Goal: Task Accomplishment & Management: Manage account settings

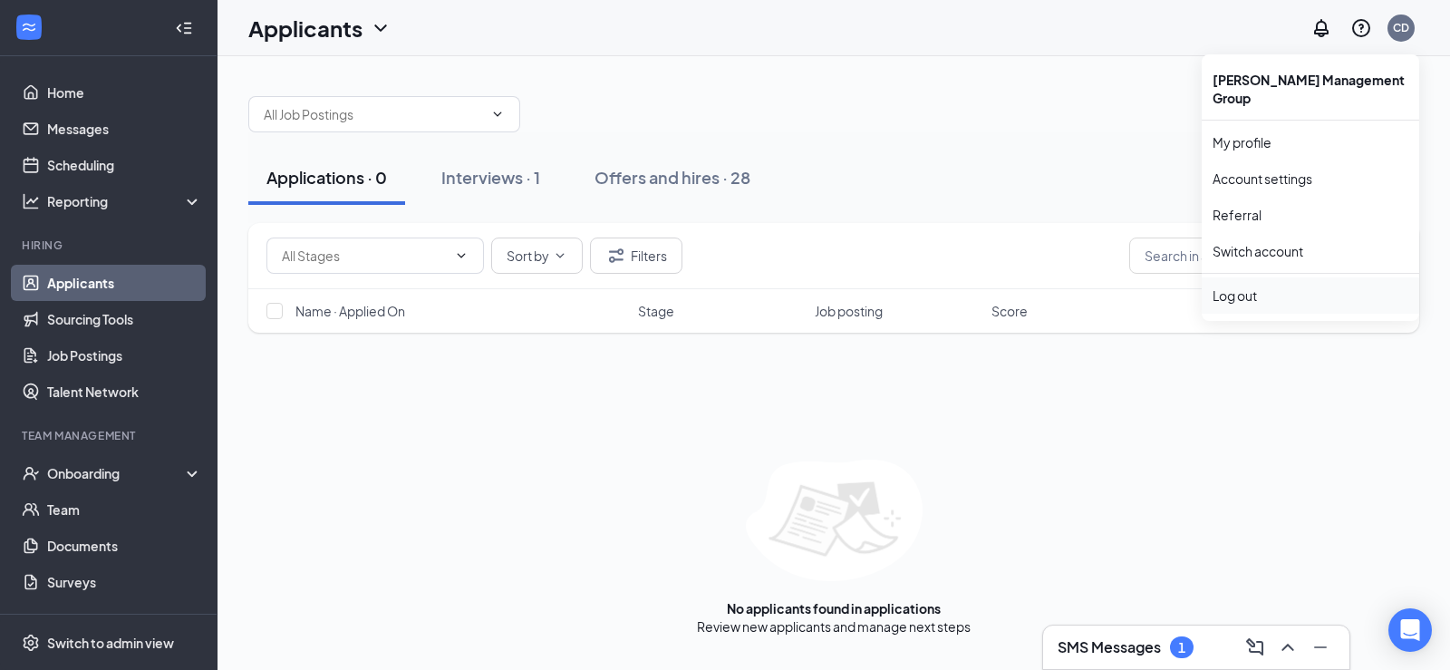
click at [1243, 286] on div "Log out" at bounding box center [1310, 295] width 196 height 18
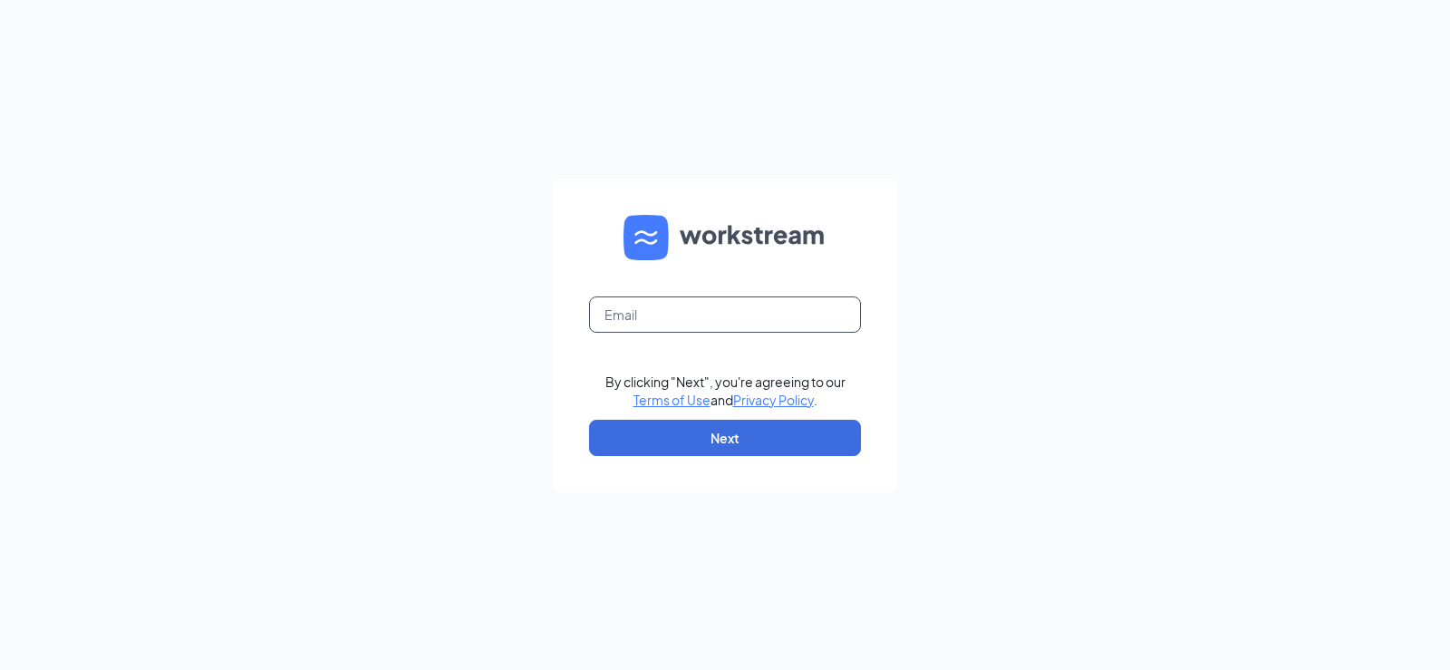
click at [762, 320] on input "text" at bounding box center [725, 314] width 272 height 36
type input "[EMAIL_ADDRESS][DOMAIN_NAME]"
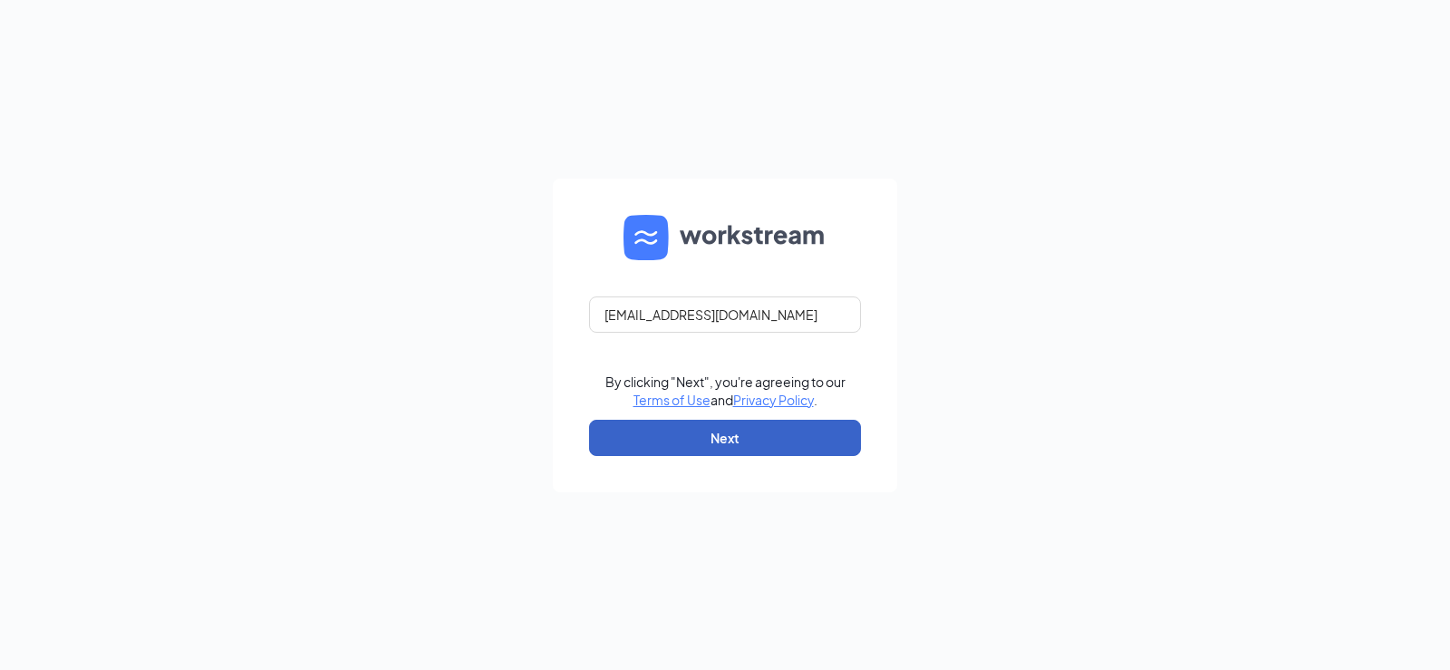
click at [709, 437] on button "Next" at bounding box center [725, 438] width 272 height 36
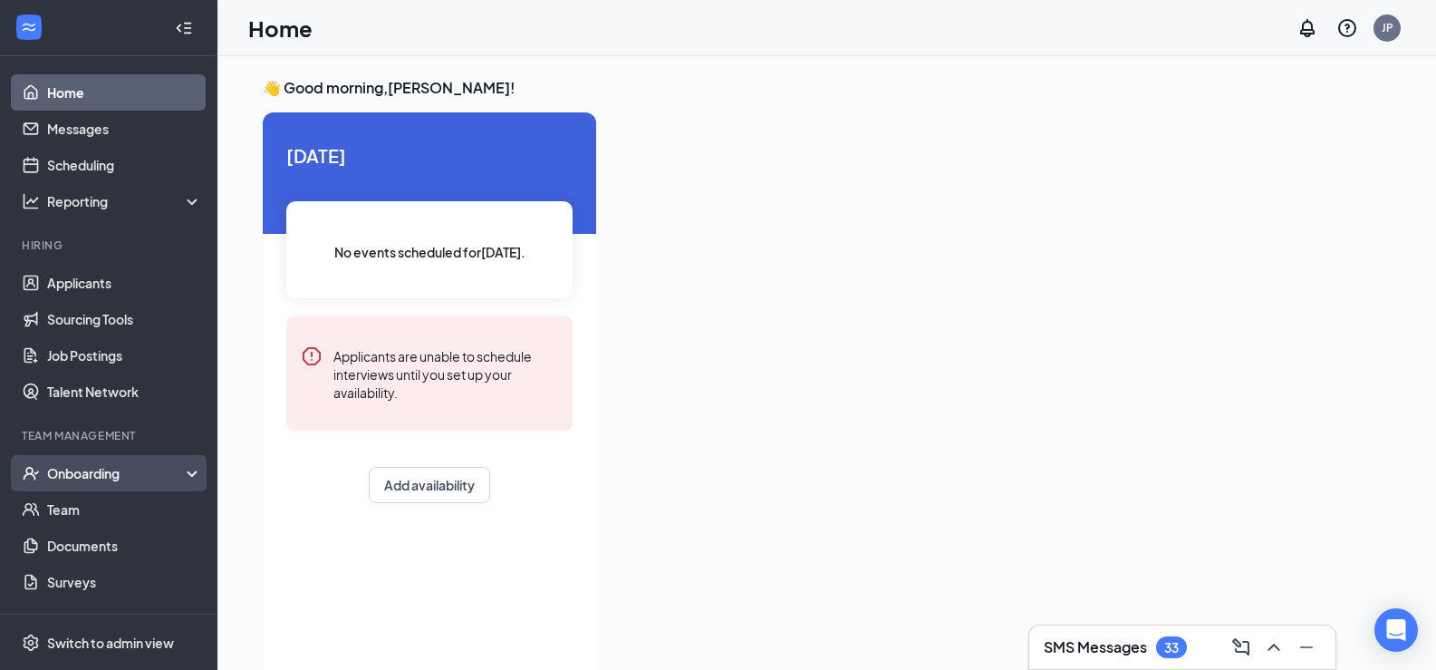
click at [90, 474] on div "Onboarding" at bounding box center [117, 473] width 140 height 18
click at [91, 475] on div "Onboarding" at bounding box center [117, 473] width 140 height 18
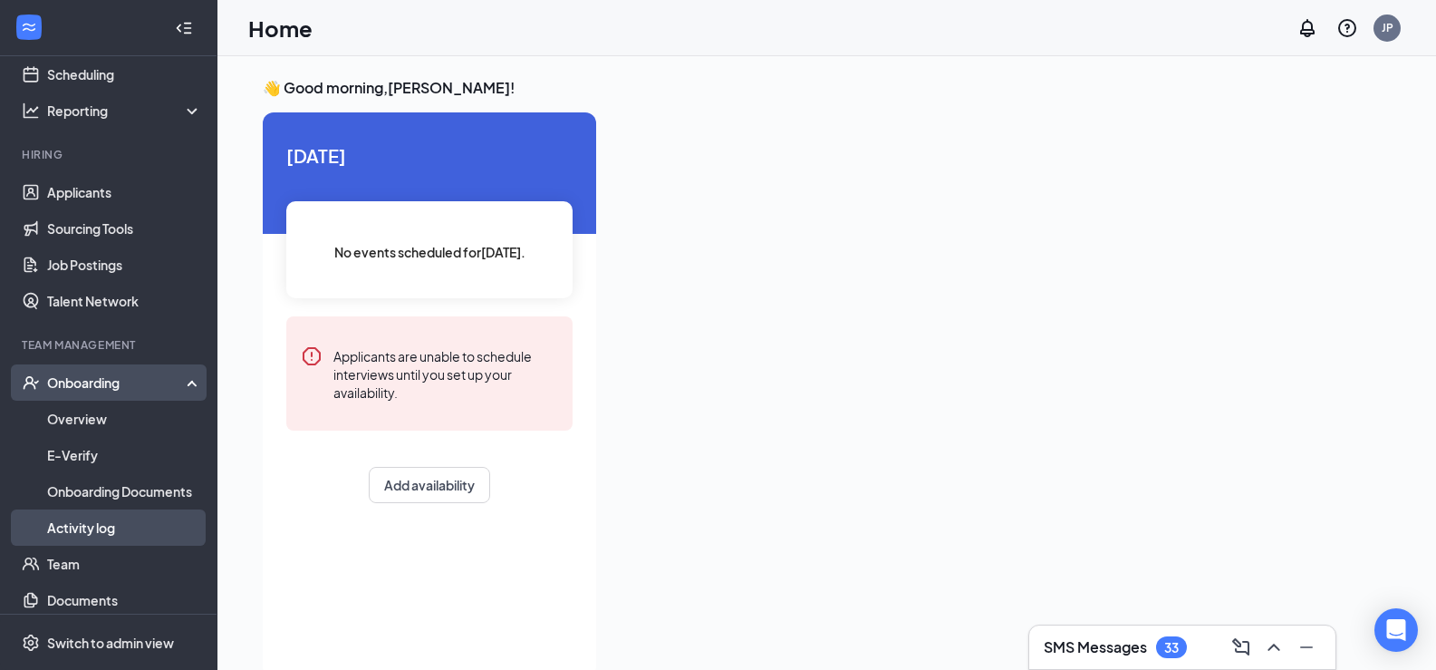
click at [98, 524] on link "Activity log" at bounding box center [124, 527] width 155 height 36
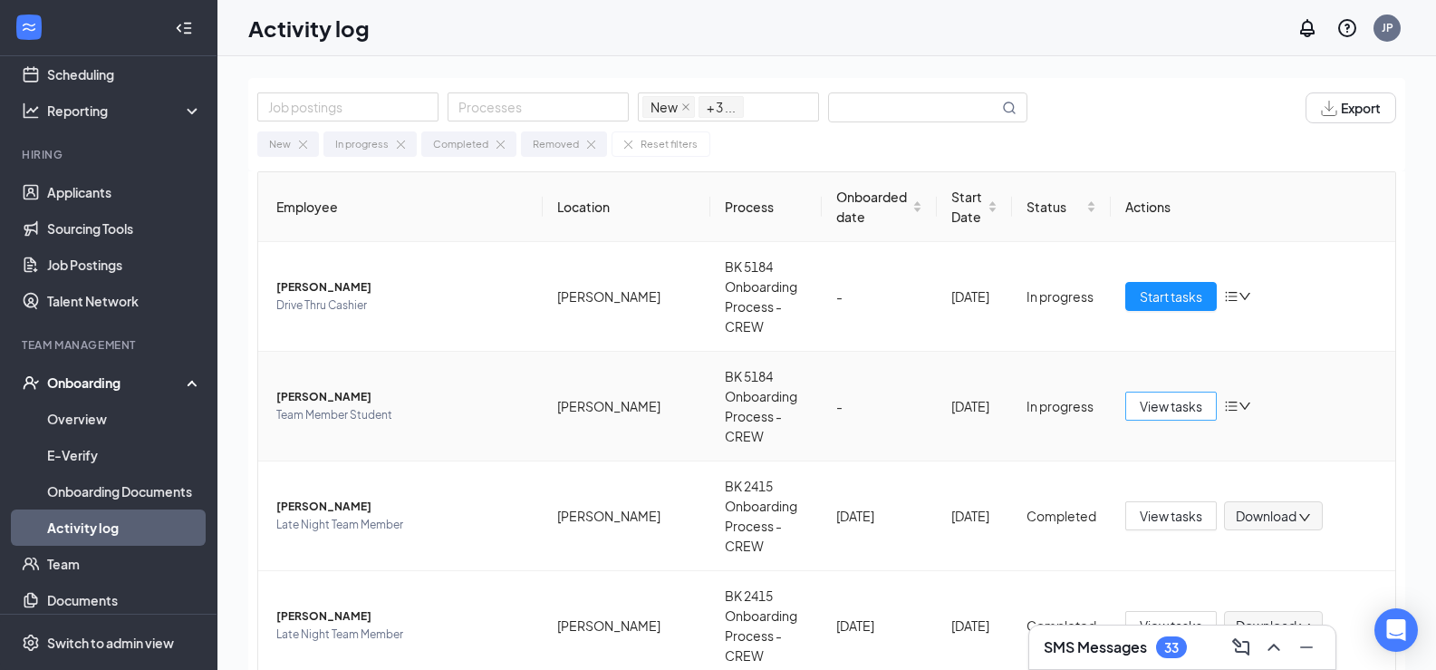
click at [1185, 396] on span "View tasks" at bounding box center [1171, 406] width 63 height 20
